Goal: Feedback & Contribution: Leave review/rating

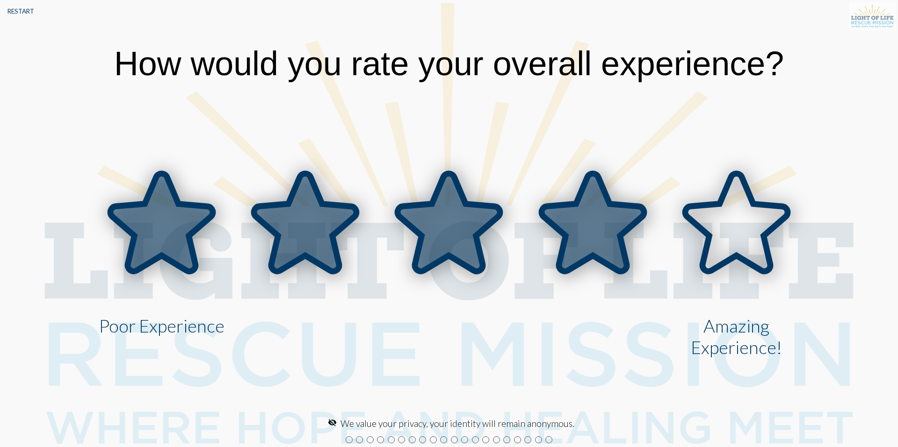
click at [590, 222] on icon at bounding box center [592, 223] width 102 height 98
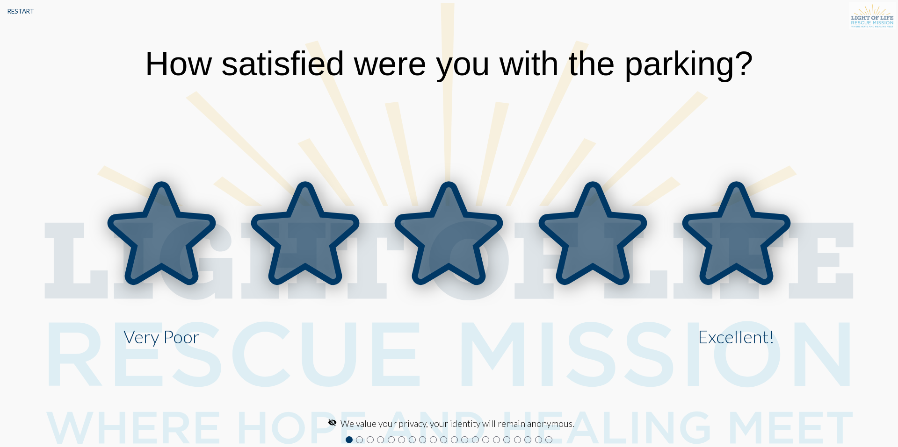
click at [747, 236] on icon at bounding box center [736, 234] width 102 height 98
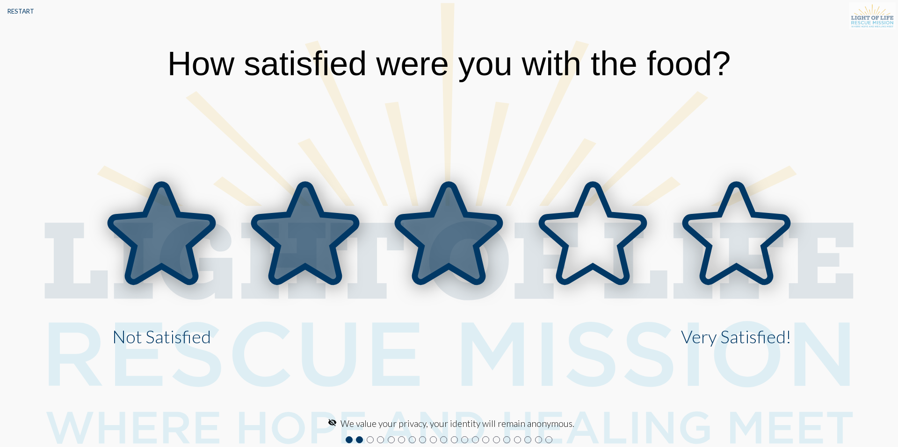
click at [451, 231] on icon at bounding box center [448, 234] width 102 height 98
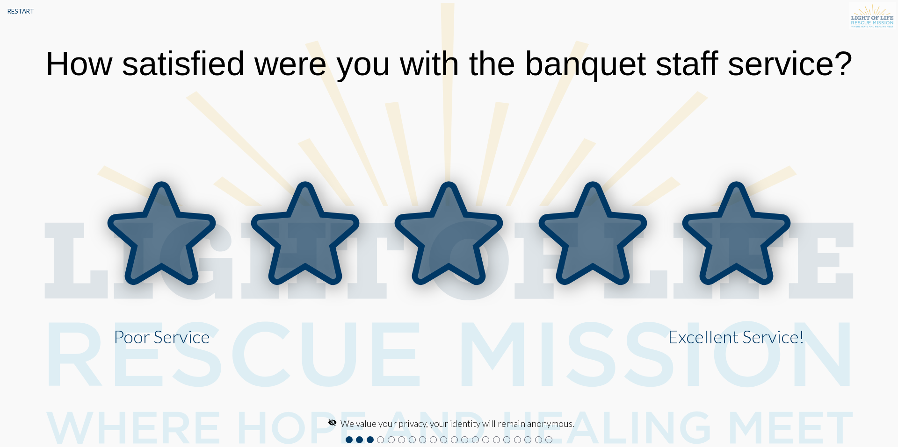
click at [736, 237] on icon at bounding box center [736, 234] width 102 height 98
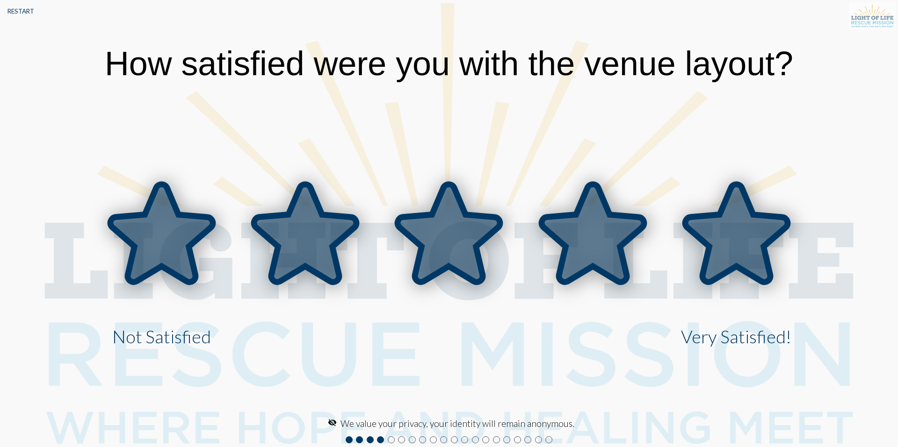
click at [725, 223] on icon at bounding box center [736, 234] width 102 height 98
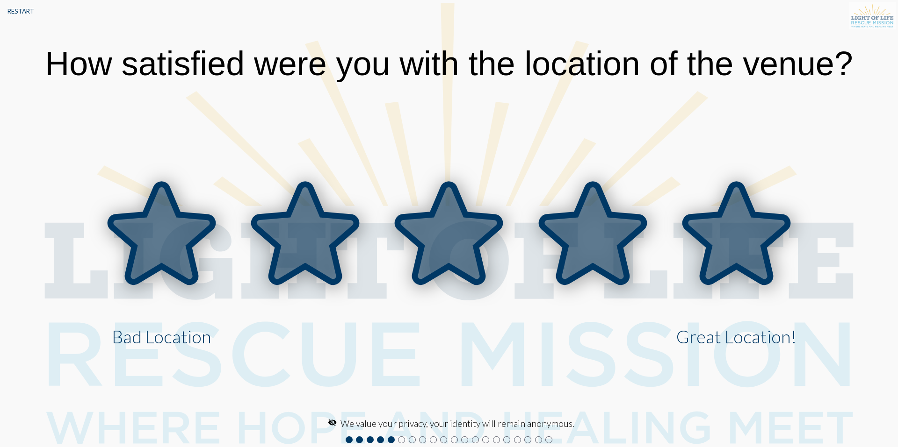
click at [744, 245] on icon at bounding box center [736, 234] width 102 height 98
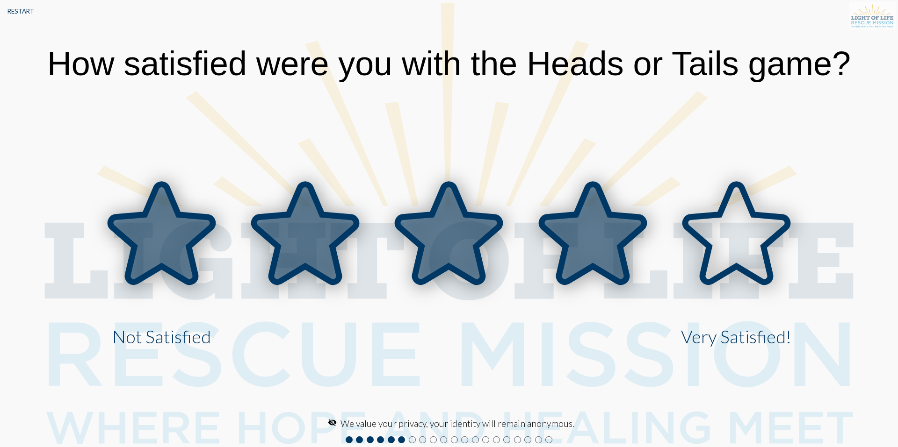
click at [607, 234] on icon at bounding box center [592, 234] width 102 height 98
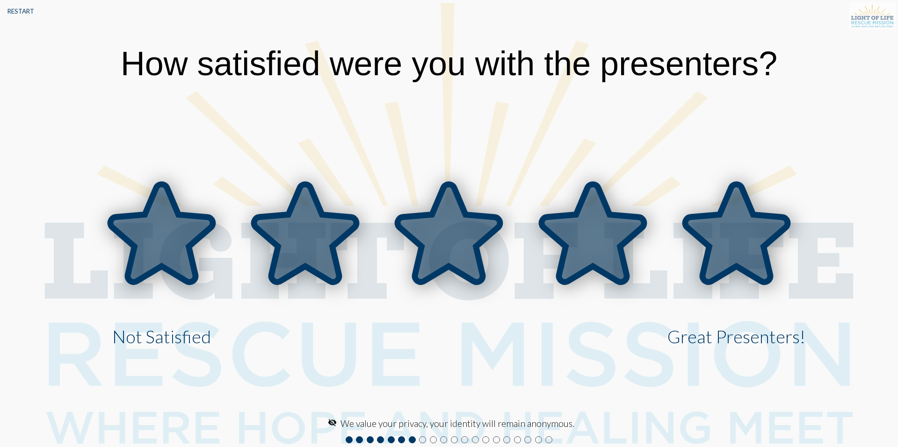
click at [746, 252] on icon at bounding box center [736, 234] width 102 height 98
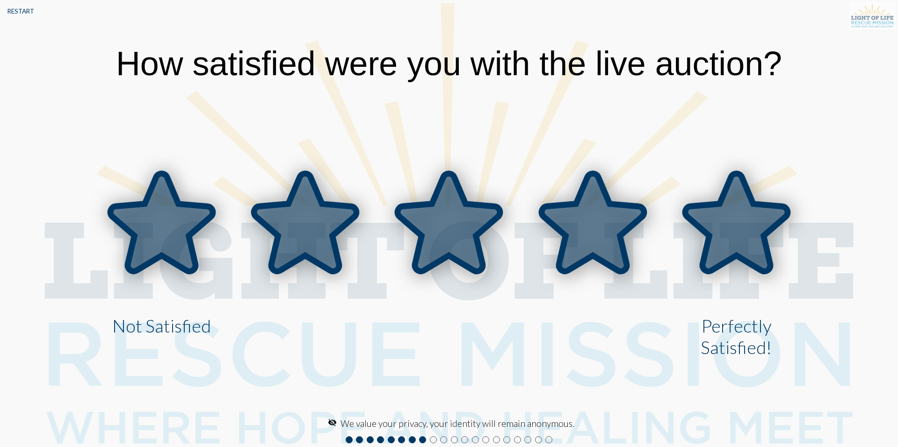
click at [737, 236] on icon at bounding box center [736, 223] width 102 height 98
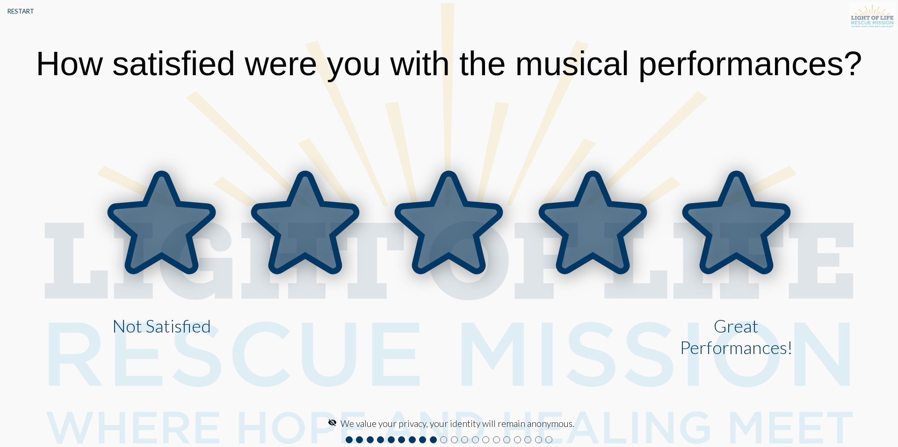
click at [737, 236] on icon at bounding box center [736, 223] width 102 height 98
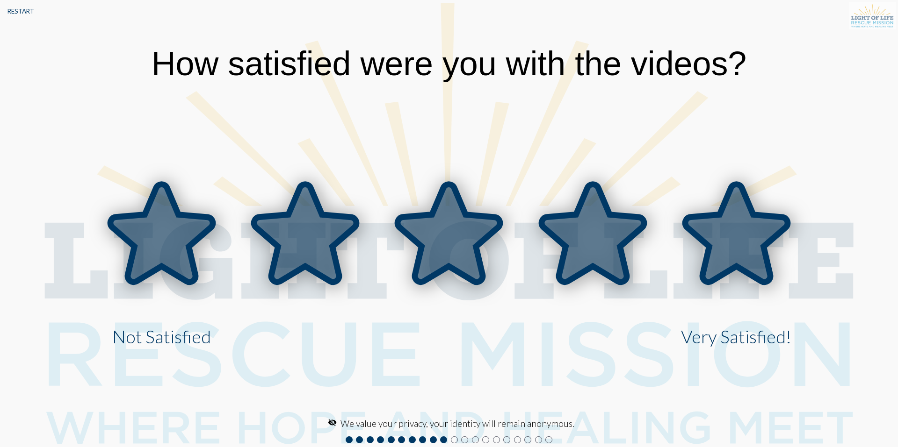
click at [737, 233] on icon at bounding box center [736, 234] width 102 height 98
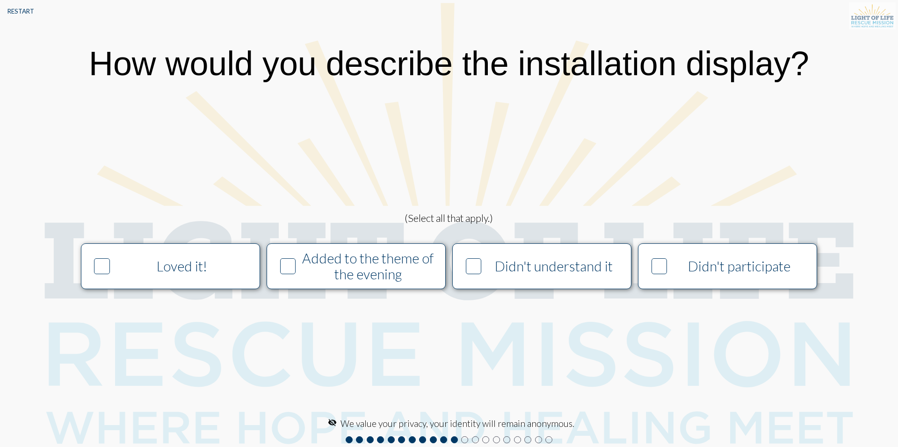
click at [387, 266] on div "Added to the theme of the evening" at bounding box center [367, 267] width 137 height 32
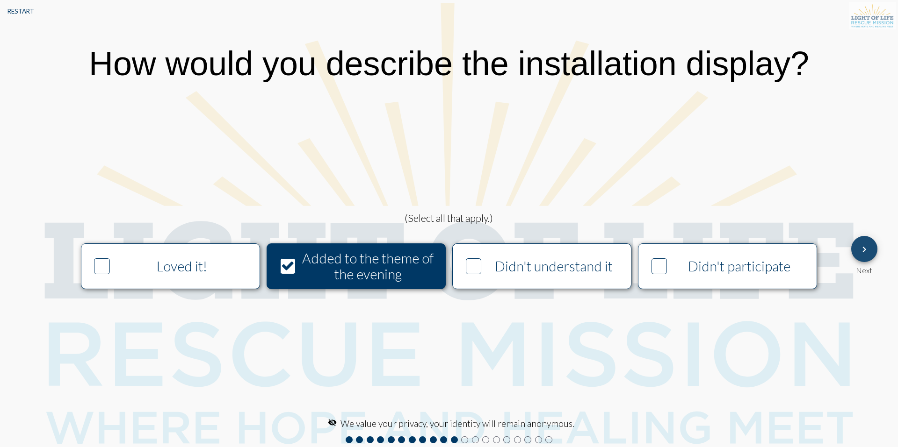
click at [866, 255] on mat-icon "keyboard_arrow_right" at bounding box center [863, 249] width 11 height 11
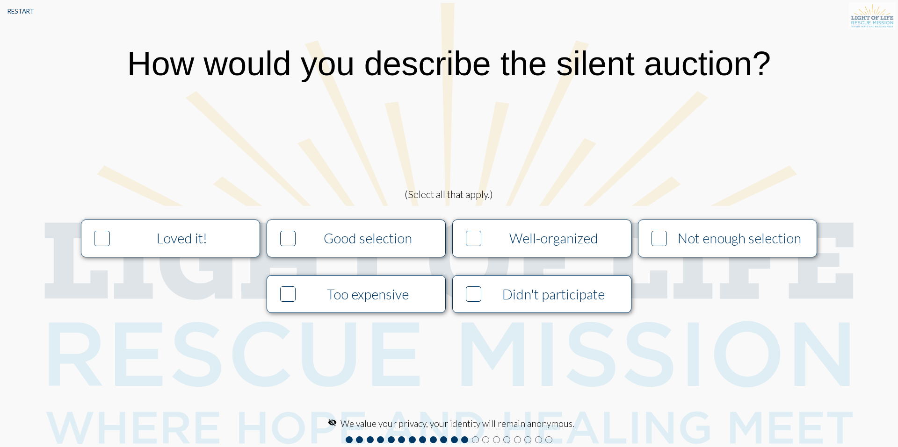
click at [655, 242] on icon at bounding box center [658, 238] width 13 height 14
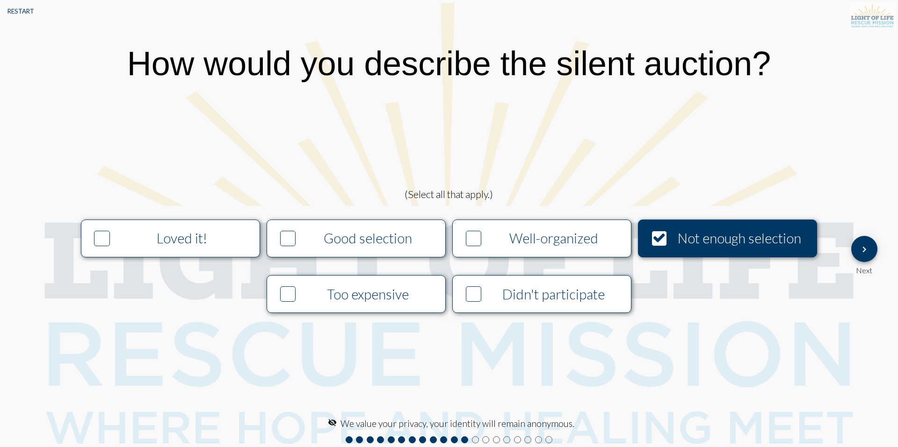
click at [290, 296] on icon at bounding box center [287, 295] width 13 height 14
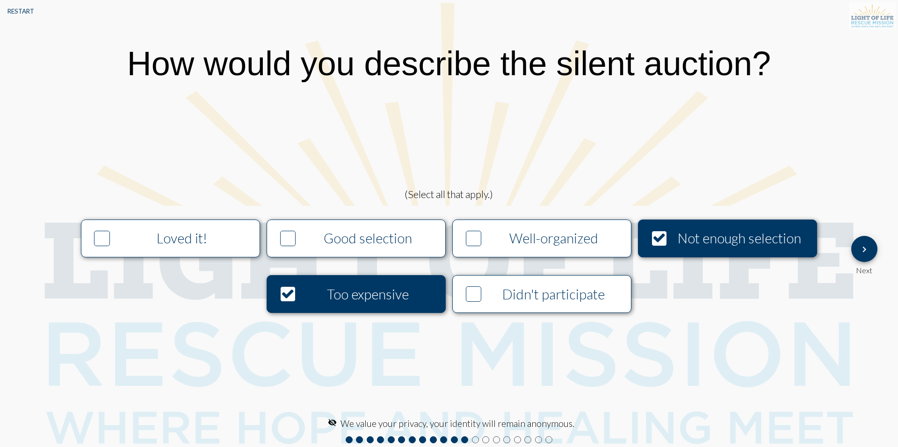
click at [470, 238] on icon at bounding box center [473, 238] width 13 height 14
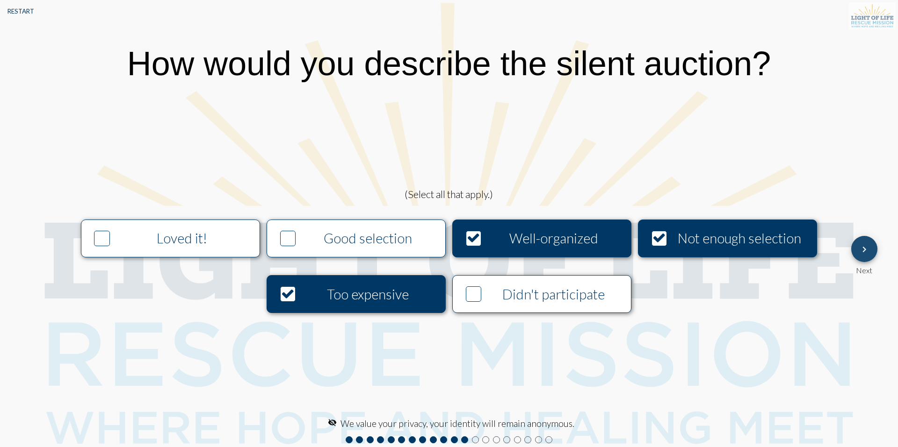
click at [861, 253] on mat-icon "keyboard_arrow_right" at bounding box center [863, 249] width 11 height 11
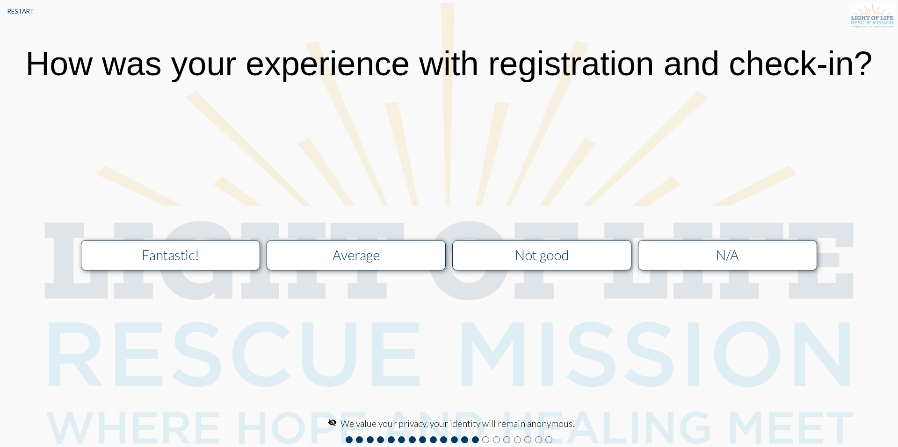
click at [344, 253] on div "Average" at bounding box center [356, 255] width 160 height 16
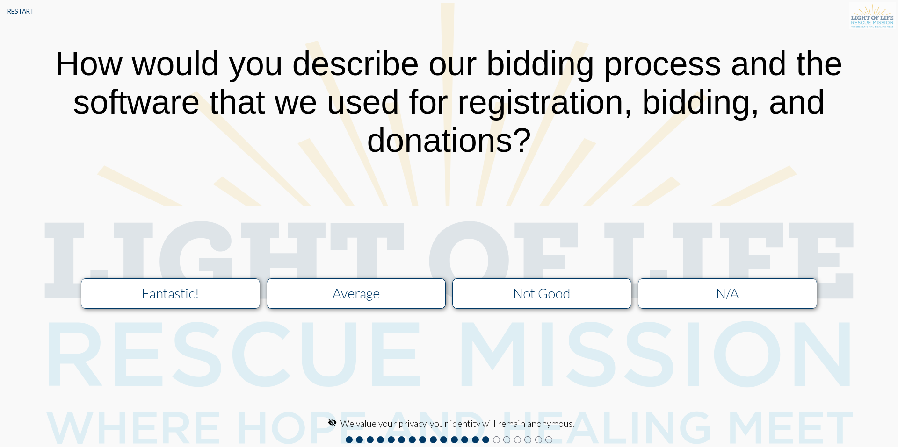
click at [226, 296] on div "Fantastic!" at bounding box center [170, 294] width 160 height 16
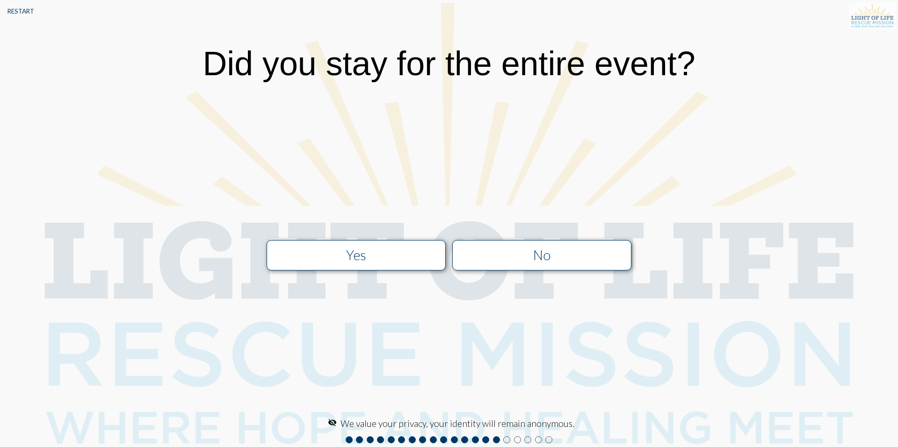
click at [345, 261] on div "Yes" at bounding box center [356, 255] width 160 height 16
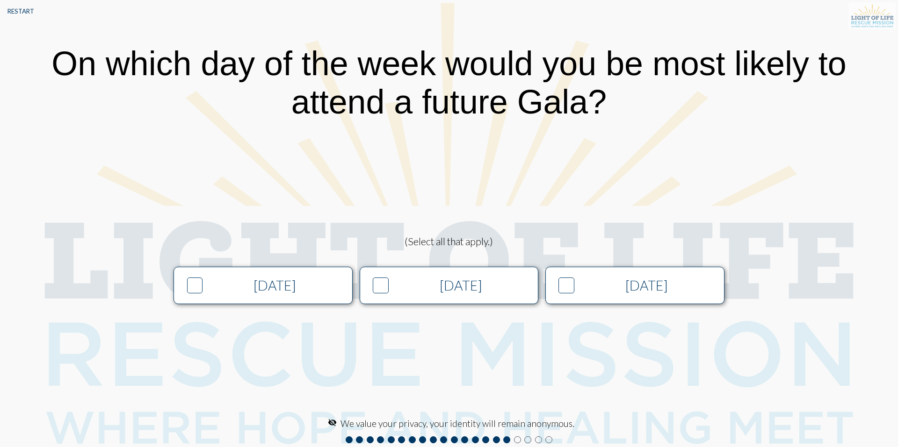
click at [623, 282] on div "[DATE]" at bounding box center [646, 286] width 137 height 16
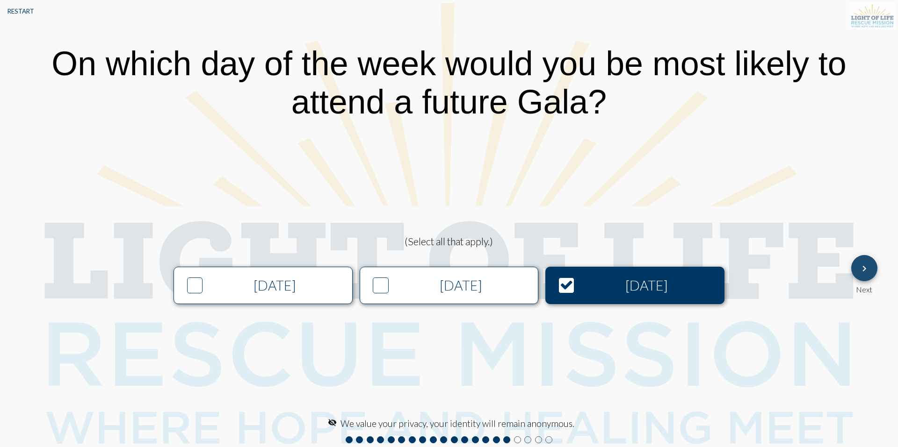
click at [870, 268] on button "keyboard_arrow_right" at bounding box center [864, 268] width 26 height 26
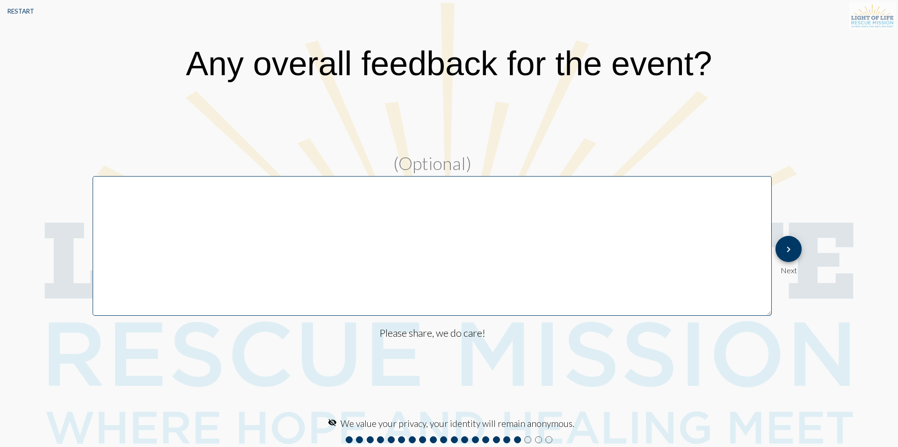
click at [791, 254] on mat-icon "keyboard_arrow_right" at bounding box center [788, 249] width 11 height 11
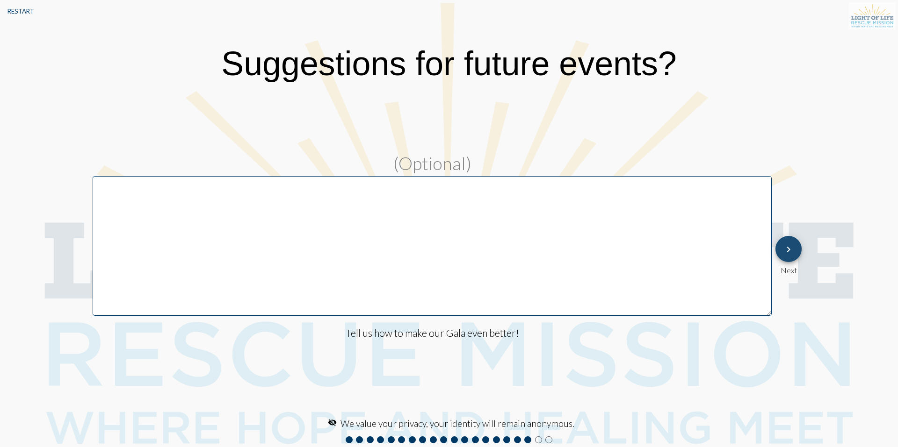
click at [791, 254] on mat-icon "keyboard_arrow_right" at bounding box center [788, 249] width 11 height 11
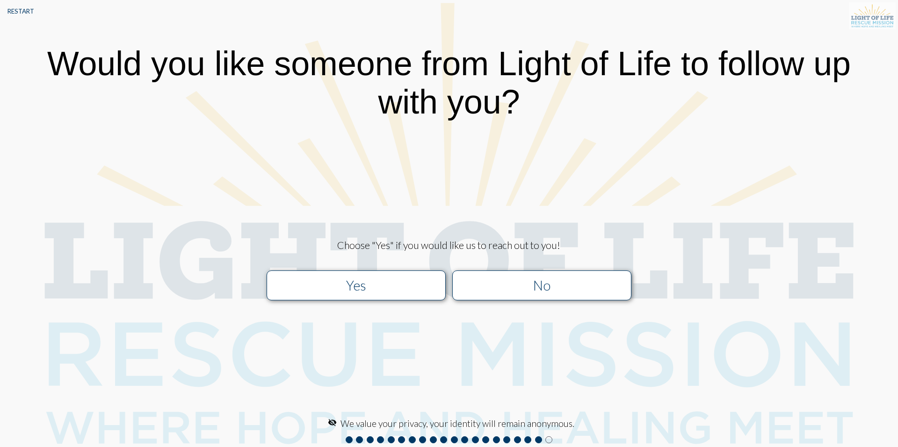
click at [547, 290] on div "No" at bounding box center [541, 286] width 160 height 16
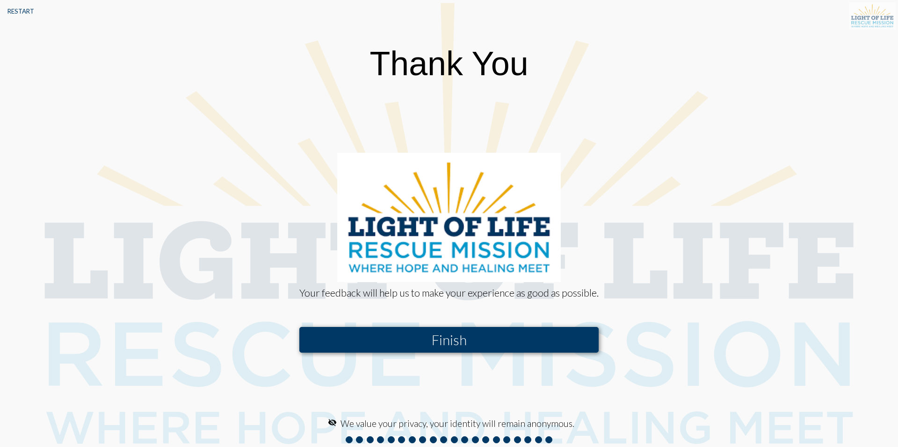
click at [456, 341] on button "Finish" at bounding box center [448, 340] width 299 height 26
